Goal: Navigation & Orientation: Find specific page/section

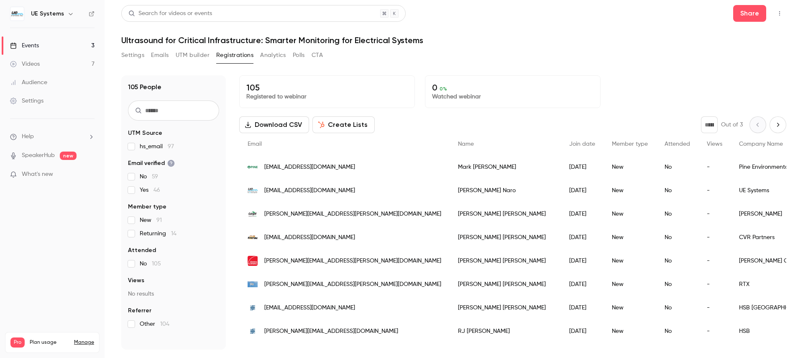
click at [63, 44] on link "Events 3" at bounding box center [52, 45] width 105 height 18
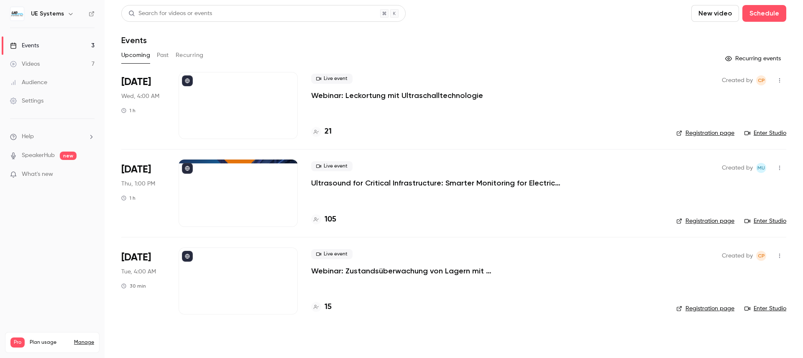
click at [0, 36] on link "Events 3" at bounding box center [52, 45] width 105 height 18
